Goal: Use online tool/utility: Use online tool/utility

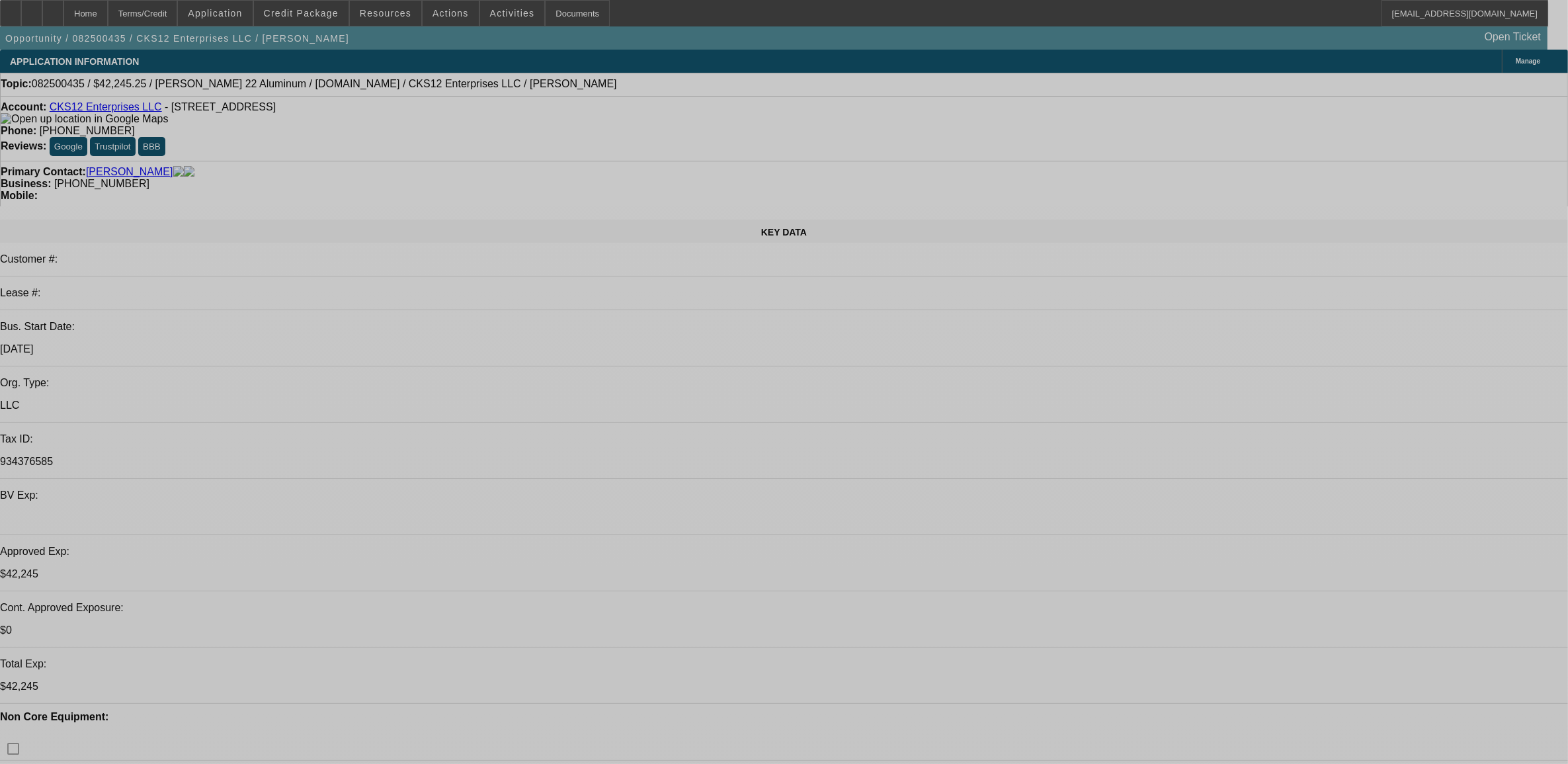
select select "0"
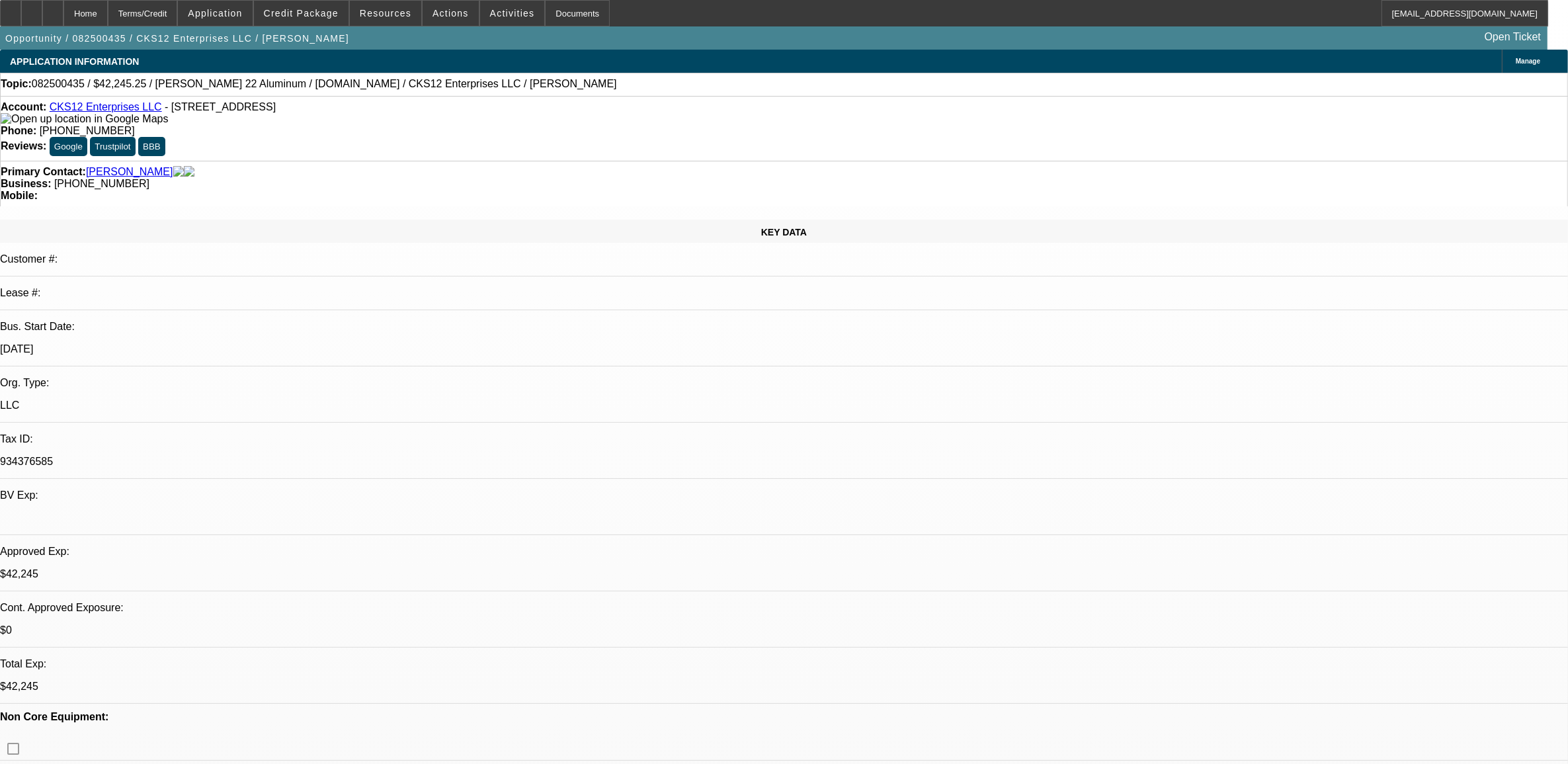
select select "2"
select select "0.1"
select select "0"
select select "2"
select select "0.1"
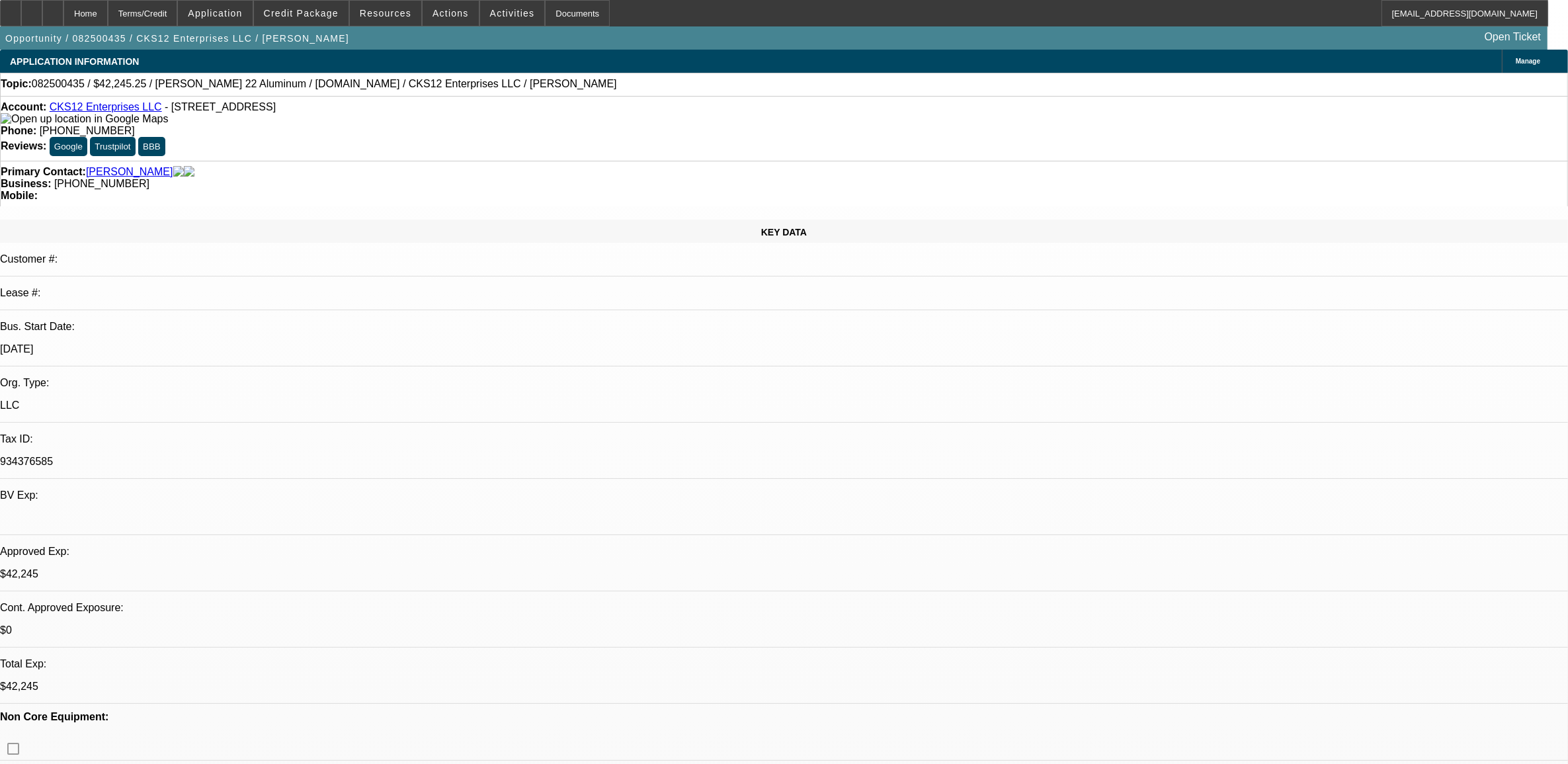
select select "0"
select select "2"
select select "0.1"
select select "0"
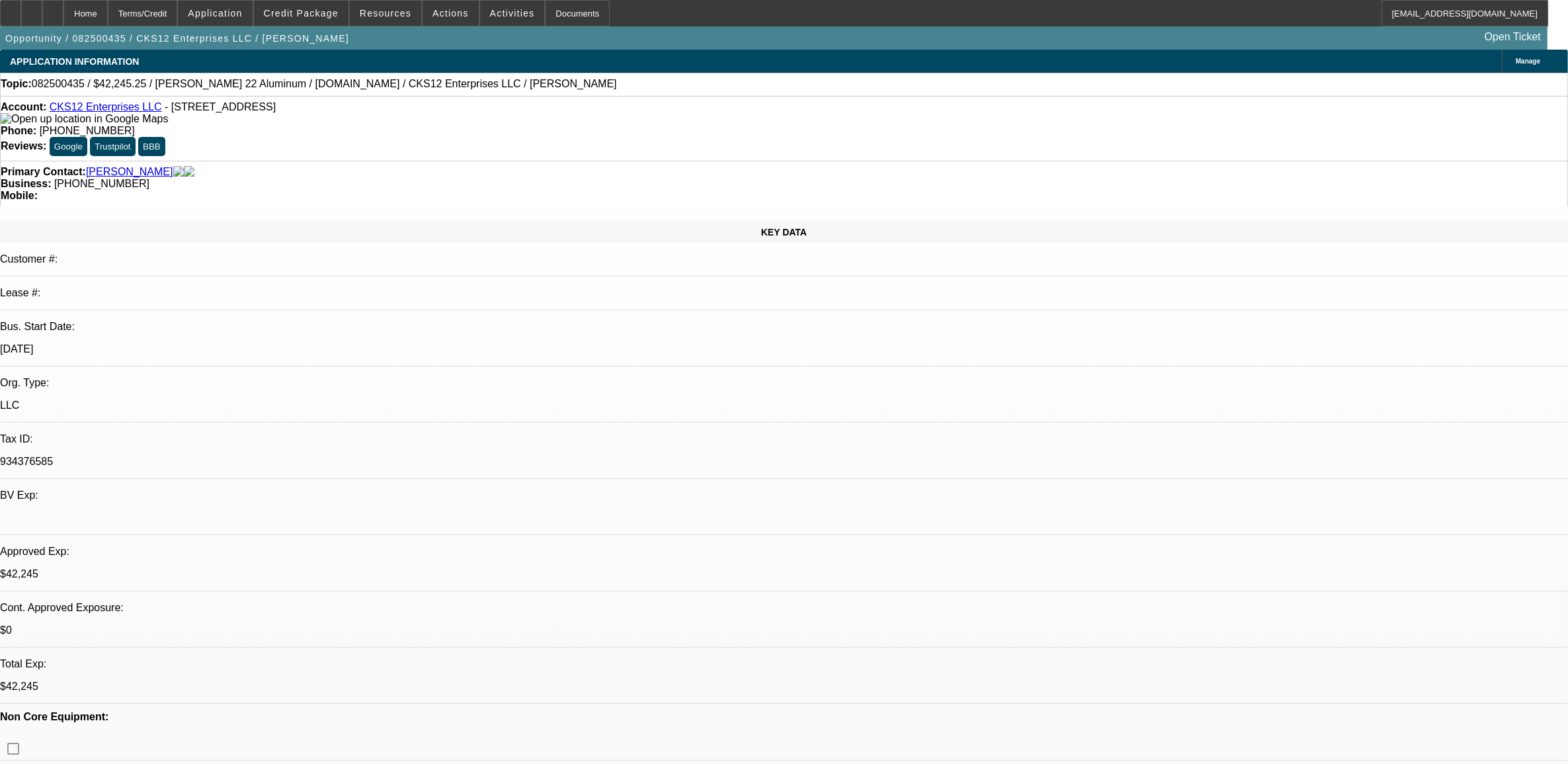
select select "0.1"
select select "1"
select select "2"
select select "4"
select select "1"
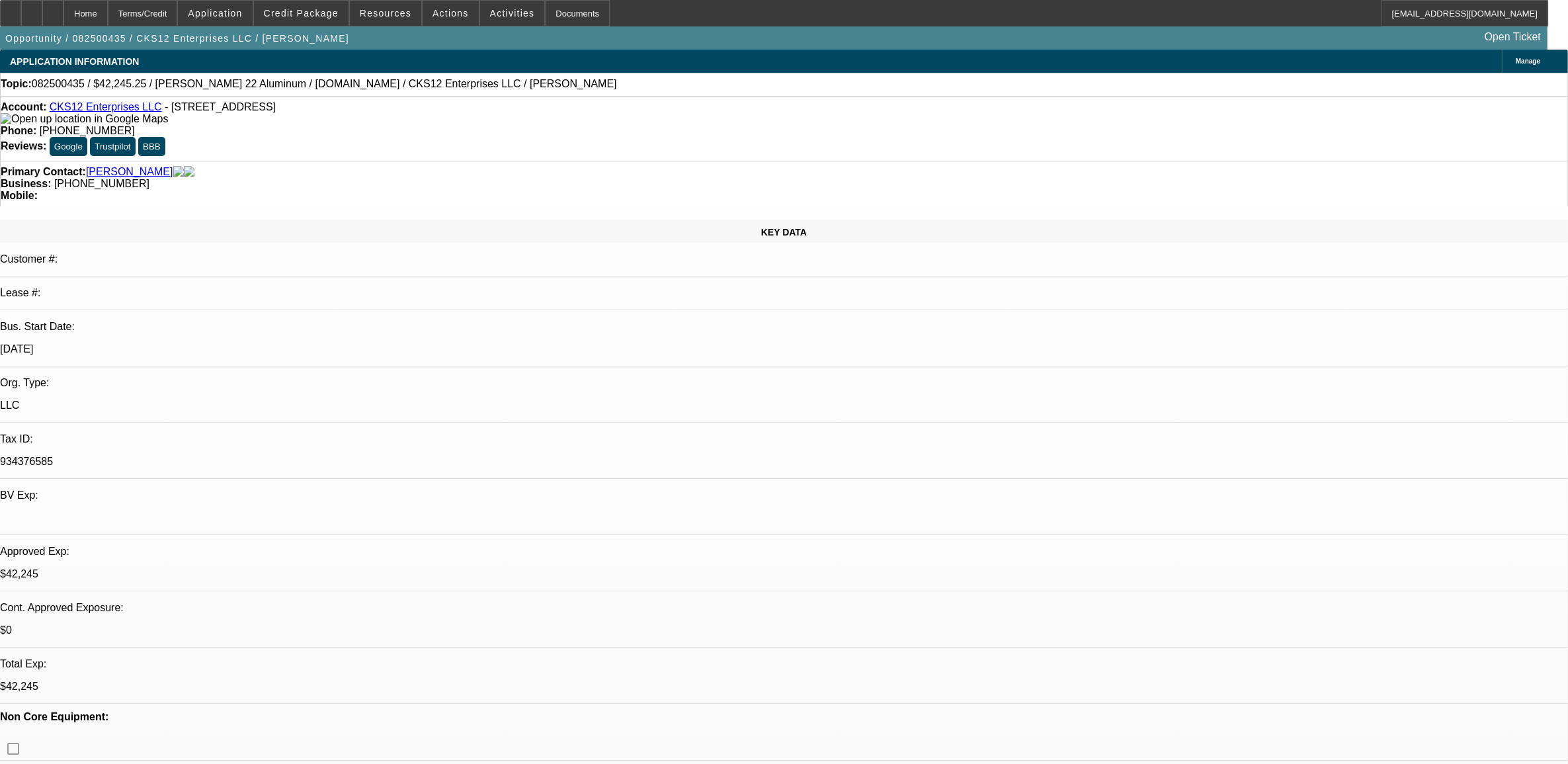
select select "2"
select select "4"
select select "1"
select select "2"
select select "4"
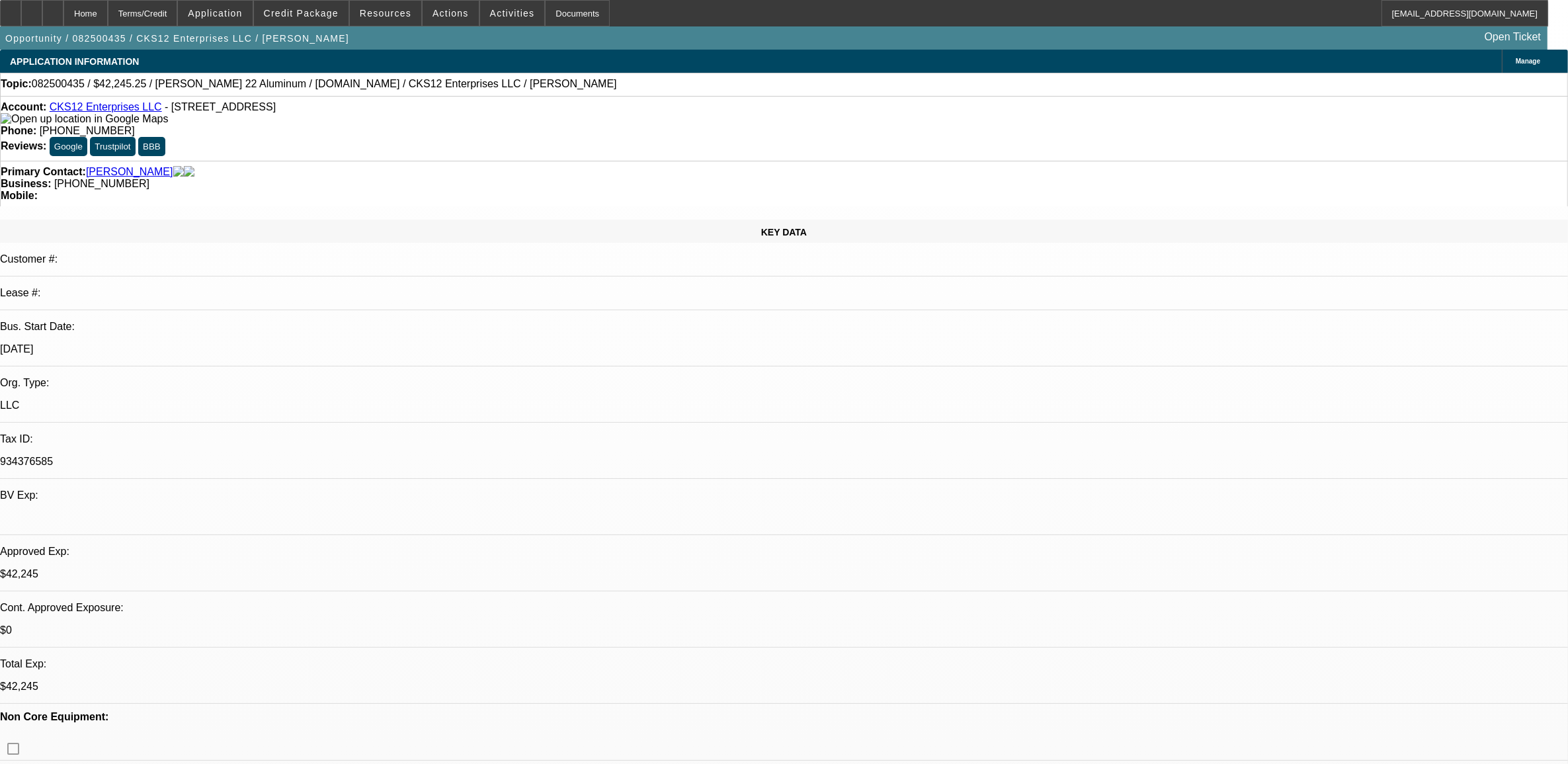
select select "1"
select select "3"
select select "4"
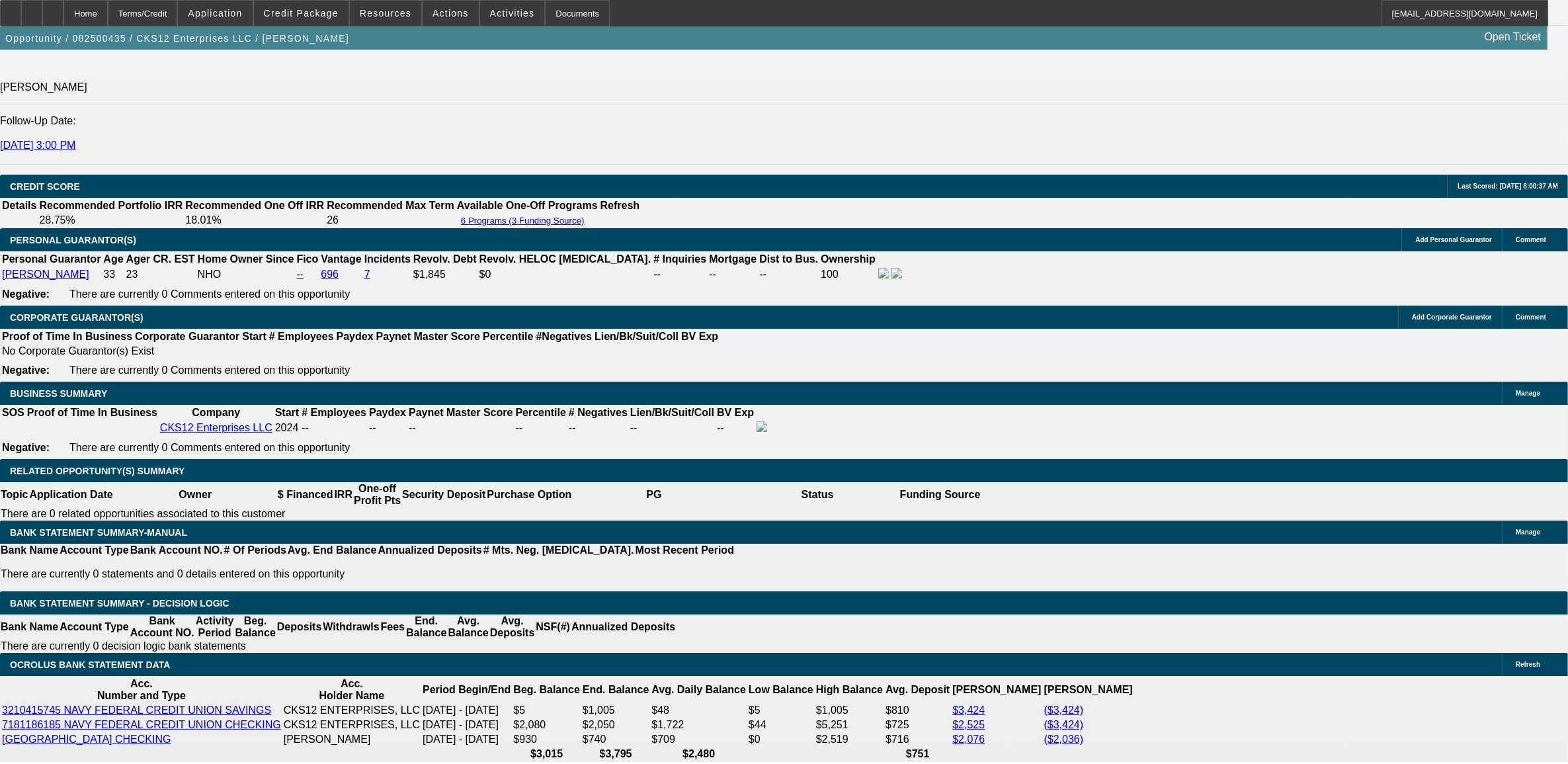
scroll to position [1818, 0]
